Goal: Transaction & Acquisition: Purchase product/service

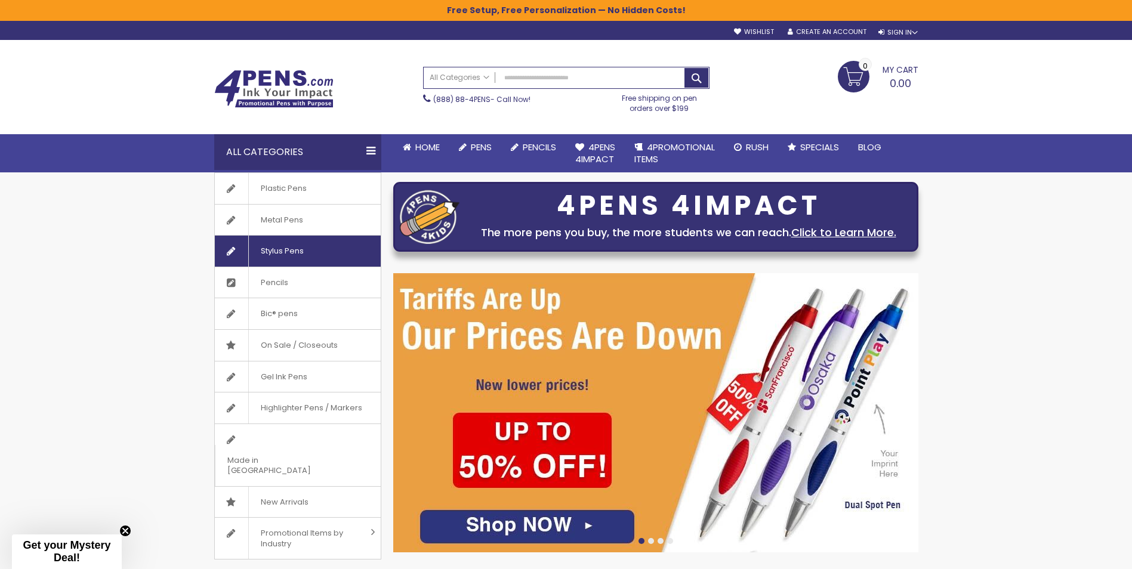
click at [282, 252] on span "Stylus Pens" at bounding box center [281, 251] width 67 height 31
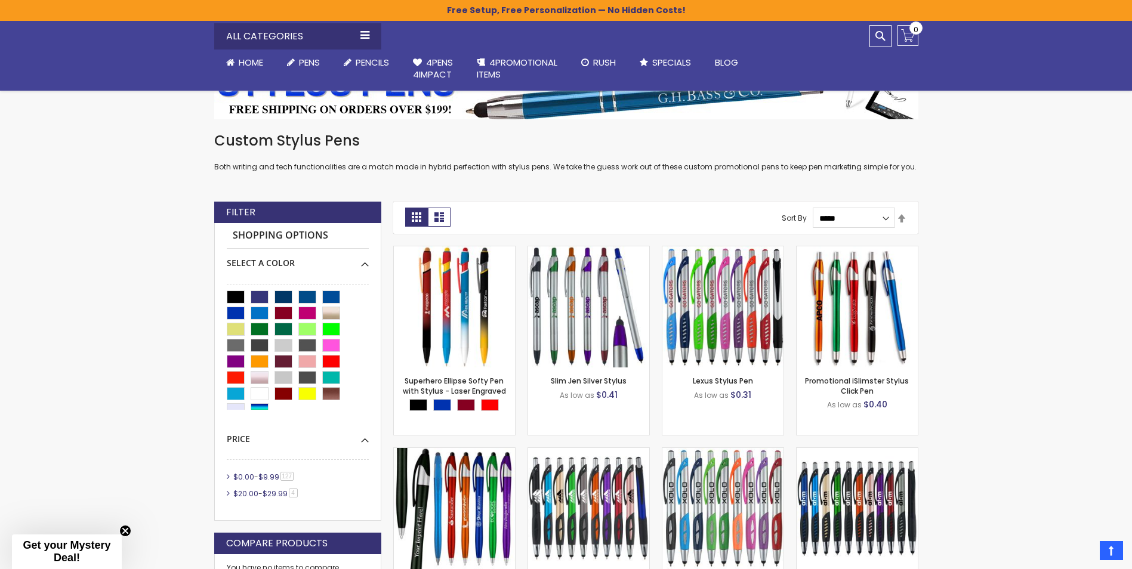
scroll to position [239, 0]
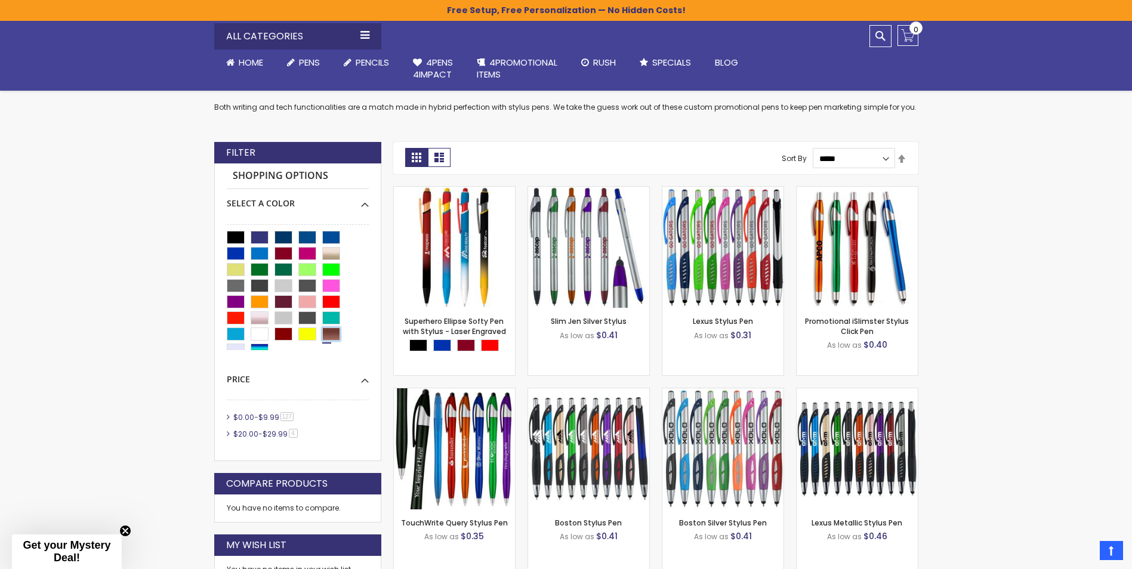
click at [331, 335] on div "Bronze" at bounding box center [331, 334] width 18 height 13
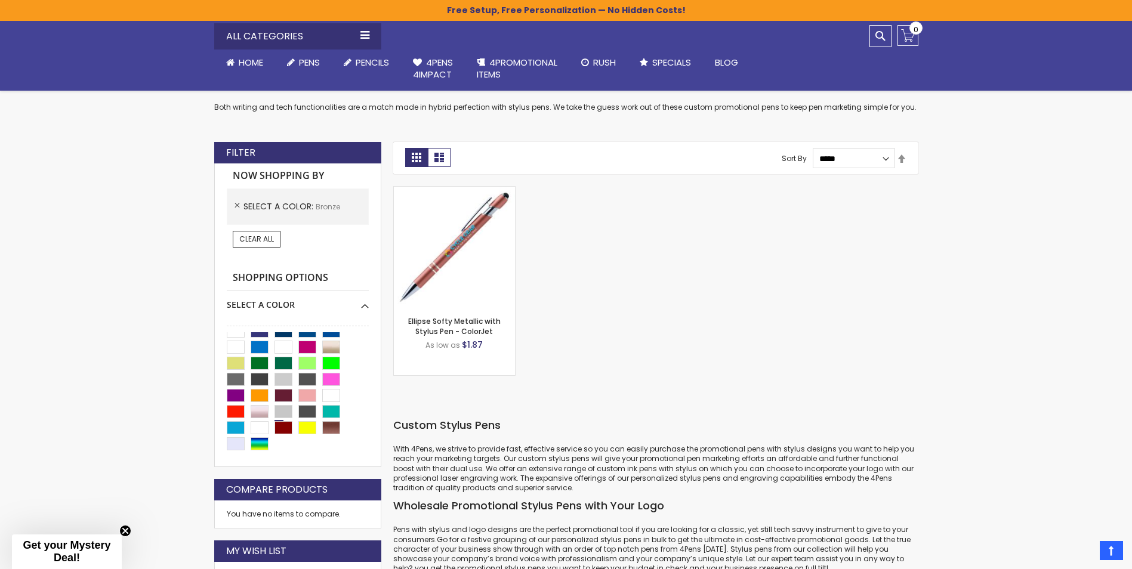
scroll to position [10, 0]
click at [285, 392] on div "Dark Red" at bounding box center [283, 393] width 18 height 13
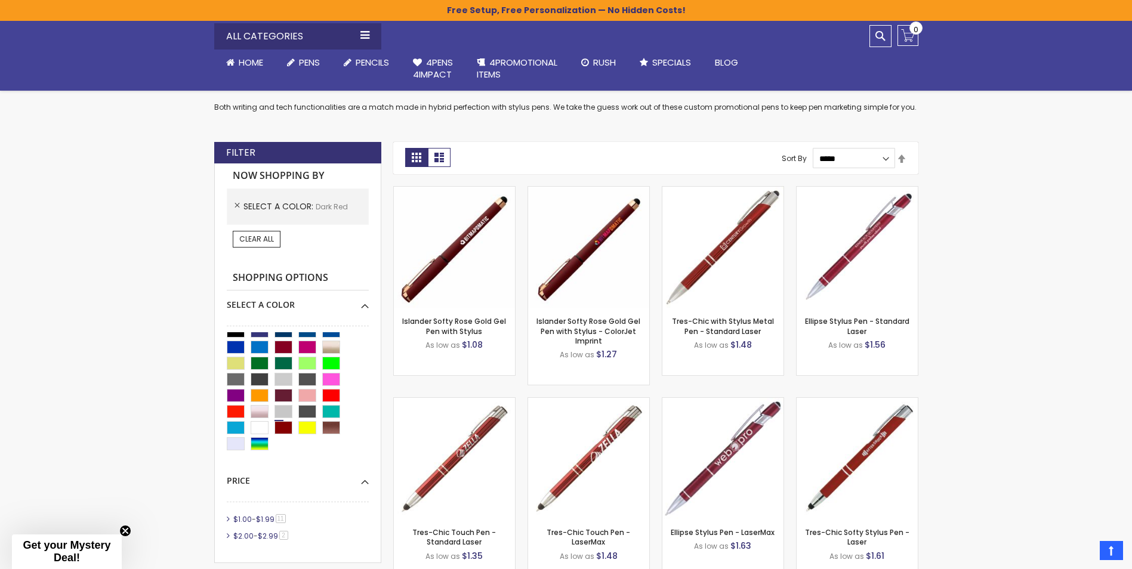
scroll to position [10, 0]
click at [331, 422] on div "Bronze" at bounding box center [331, 425] width 18 height 13
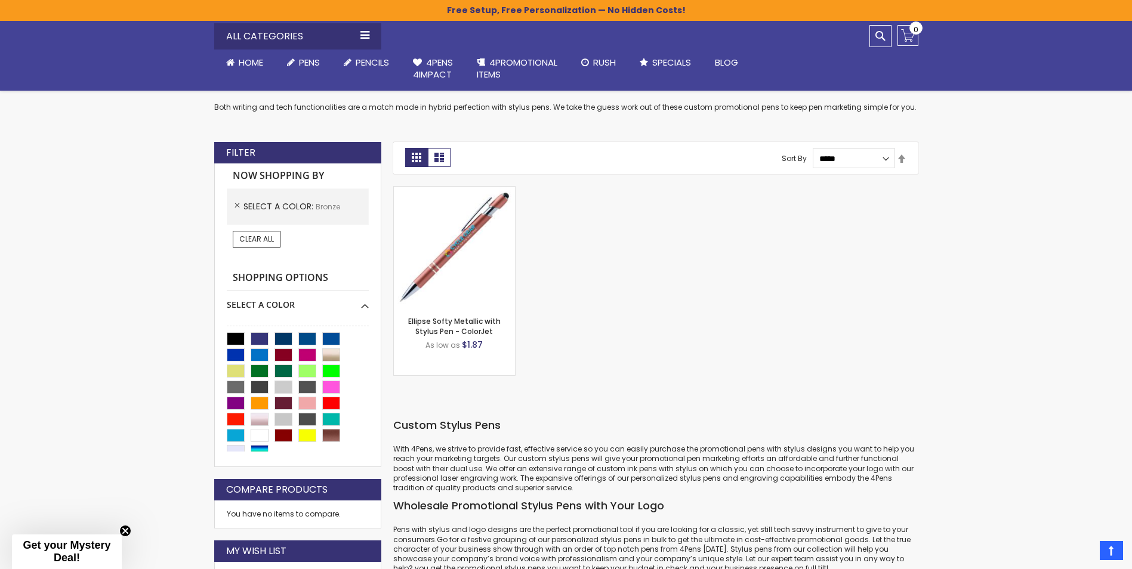
click at [7, 2] on div "Free Setup, Free Personalization — No Hidden Costs!" at bounding box center [566, 10] width 1132 height 21
